Goal: Task Accomplishment & Management: Use online tool/utility

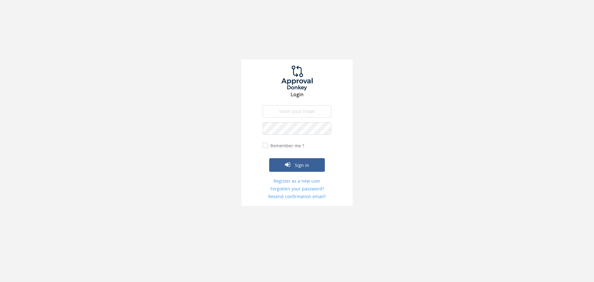
click at [292, 111] on input "email" at bounding box center [297, 111] width 69 height 12
type input "[PERSON_NAME][EMAIL_ADDRESS][DOMAIN_NAME]"
click at [269, 158] on button "Sign in" at bounding box center [297, 165] width 56 height 14
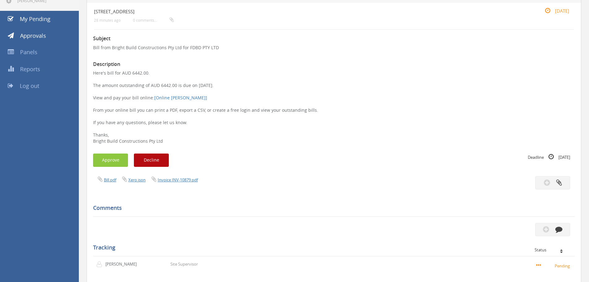
scroll to position [62, 0]
click at [181, 179] on link "Invoice INV-10879.pdf" at bounding box center [178, 179] width 40 height 6
click at [105, 161] on button "Approve" at bounding box center [110, 159] width 35 height 13
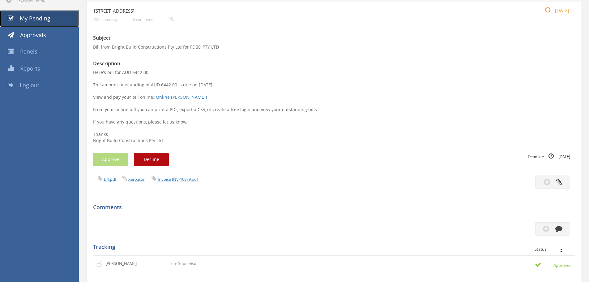
click at [30, 18] on span "My Pending" at bounding box center [35, 18] width 31 height 7
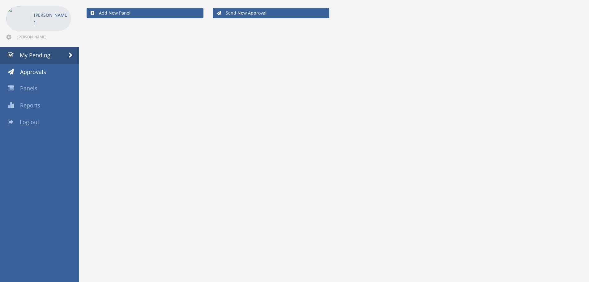
scroll to position [25, 0]
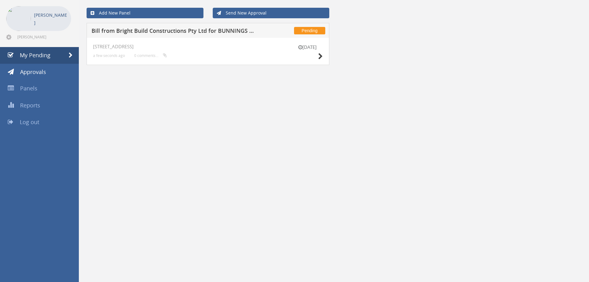
click at [151, 28] on h5 "Bill from Bright Build Constructions Pty Ltd for BUNNINGS PTY LTD" at bounding box center [173, 32] width 163 height 8
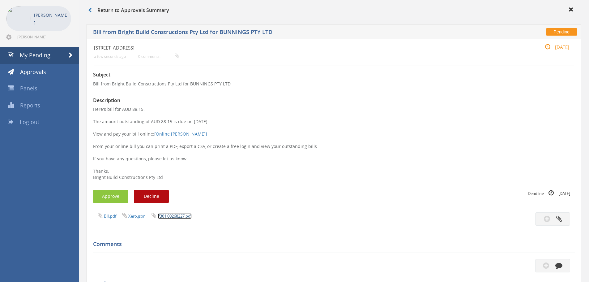
click at [180, 217] on link "7301.00268227.pdf" at bounding box center [175, 216] width 34 height 6
click at [115, 198] on button "Approve" at bounding box center [110, 196] width 35 height 13
